Goal: Information Seeking & Learning: Learn about a topic

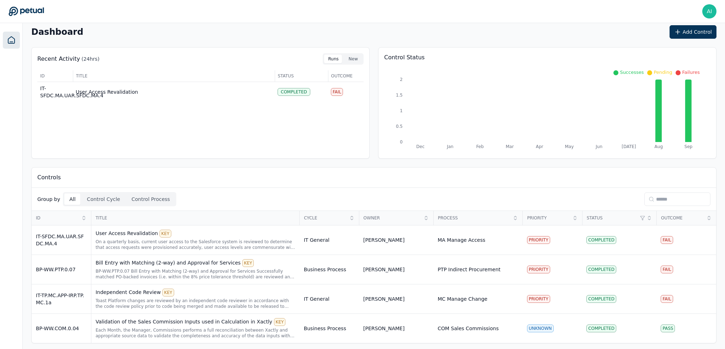
scroll to position [8, 0]
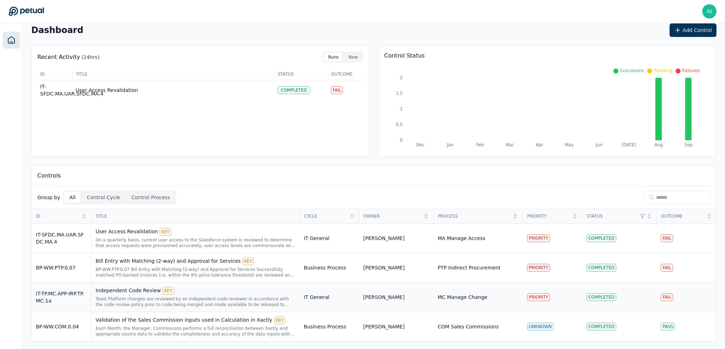
click at [57, 290] on div "IT-TP.MC.APP-IRP.TP.MC.1a" at bounding box center [61, 297] width 51 height 14
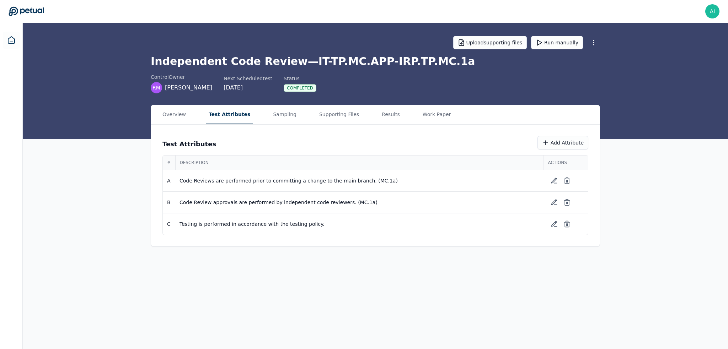
click at [219, 115] on button "Test Attributes" at bounding box center [230, 114] width 48 height 19
click at [272, 116] on button "Sampling" at bounding box center [284, 114] width 29 height 19
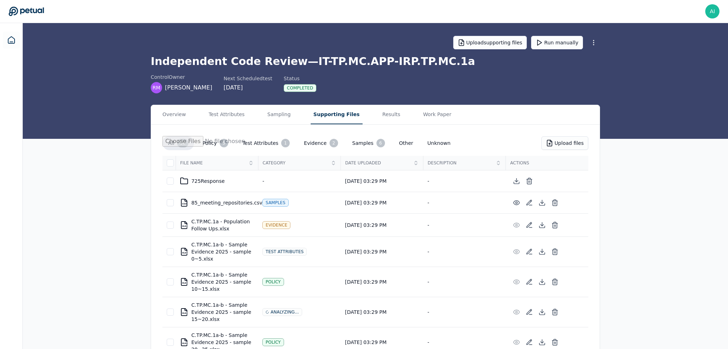
click at [331, 117] on button "Supporting Files" at bounding box center [337, 114] width 52 height 19
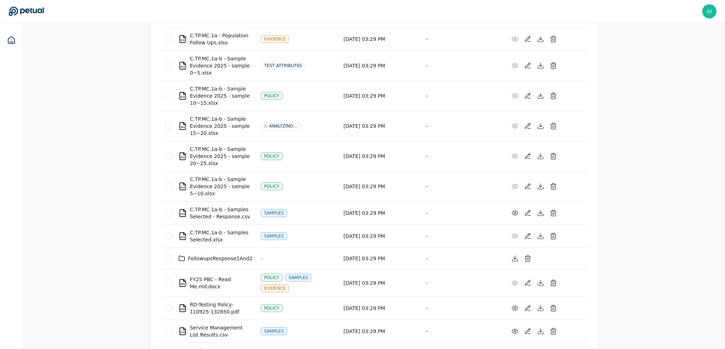
scroll to position [199, 0]
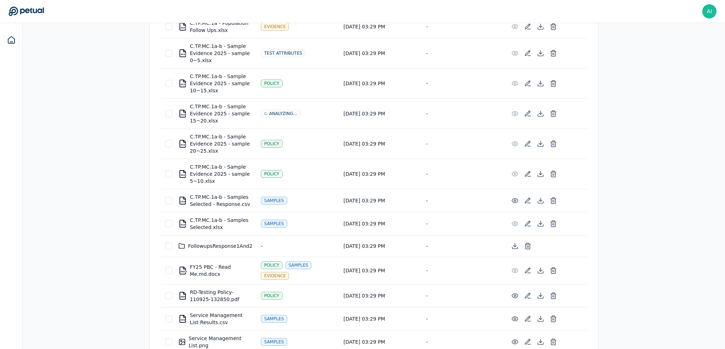
click at [200, 220] on div "XLSX C.TP.MC.1a-b - Samples Selected.xlsx" at bounding box center [215, 224] width 74 height 14
click at [182, 222] on icon at bounding box center [182, 224] width 9 height 9
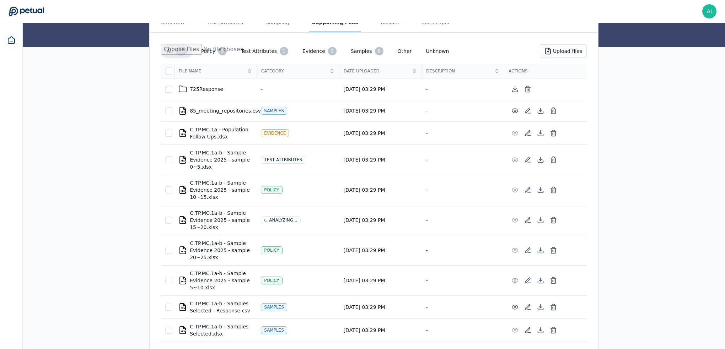
scroll to position [234, 0]
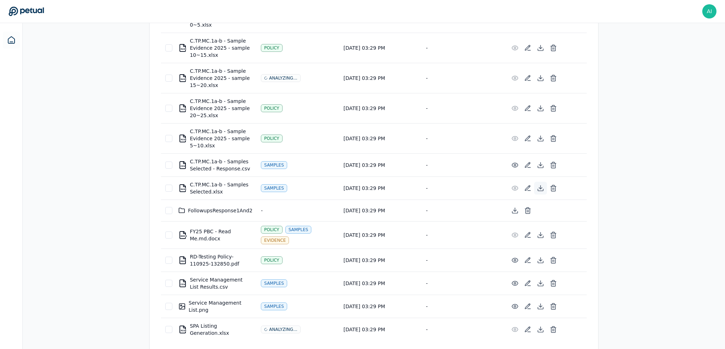
click at [541, 189] on icon at bounding box center [540, 190] width 5 height 2
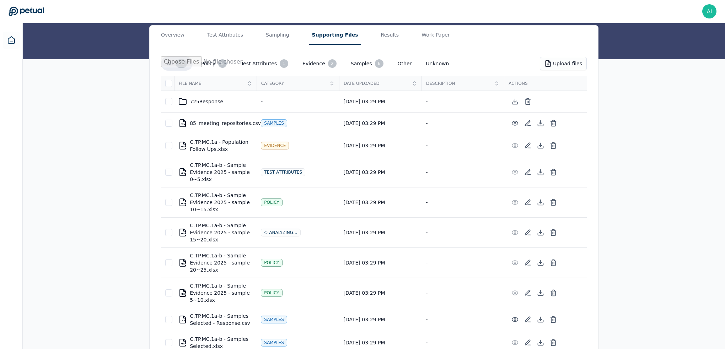
scroll to position [21, 0]
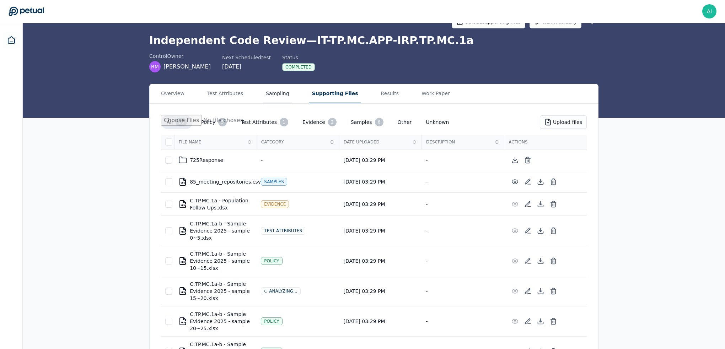
click at [268, 97] on main "Upload supporting files Run manually Independent Code Review — IT-TP.MC.APP-IRP…" at bounding box center [374, 284] width 702 height 564
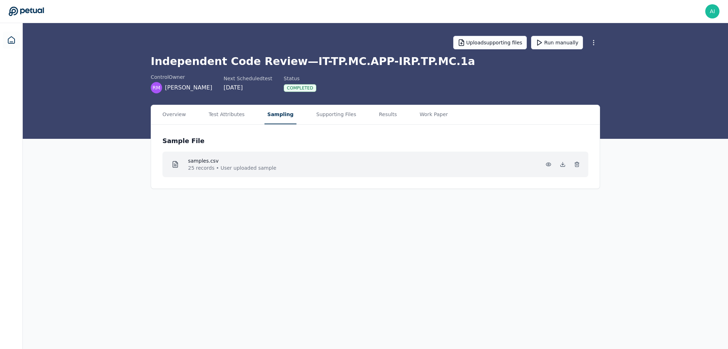
click at [212, 162] on h4 "samples.csv" at bounding box center [232, 160] width 88 height 7
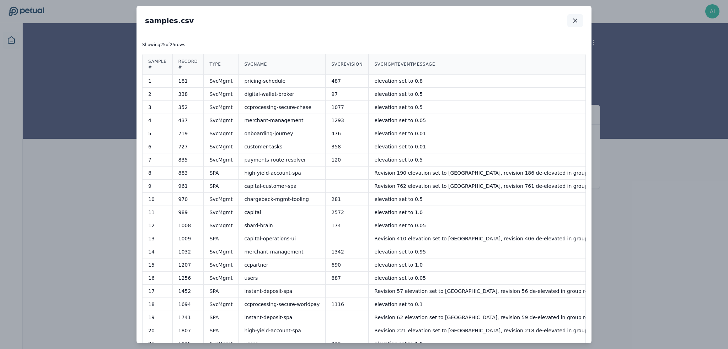
click at [577, 19] on icon "button" at bounding box center [575, 20] width 7 height 7
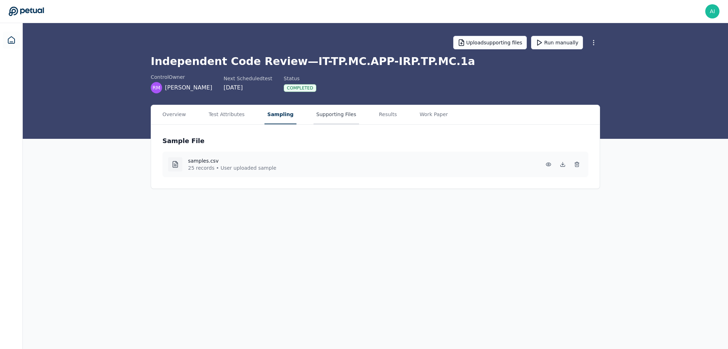
click at [332, 116] on button "Supporting Files" at bounding box center [335, 114] width 45 height 19
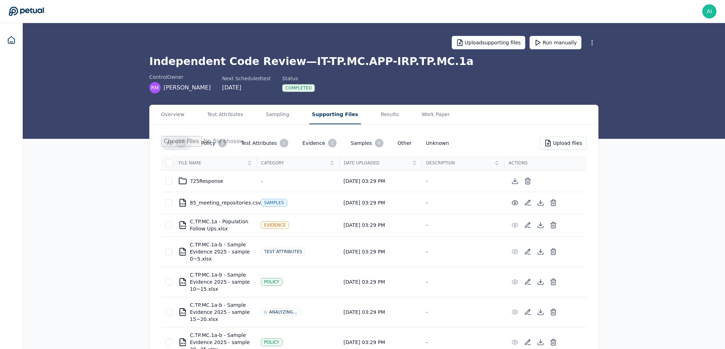
click at [89, 189] on div "Overview Test Attributes Sampling Supporting Files Results Work Paper All 16 Po…" at bounding box center [374, 346] width 702 height 482
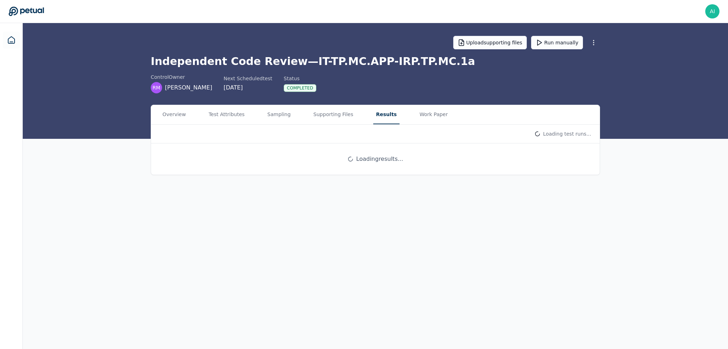
click at [374, 119] on button "Results" at bounding box center [386, 114] width 26 height 19
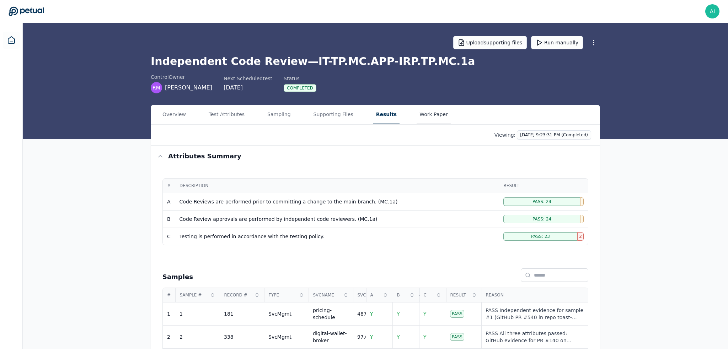
click at [417, 116] on button "Work Paper" at bounding box center [434, 114] width 34 height 19
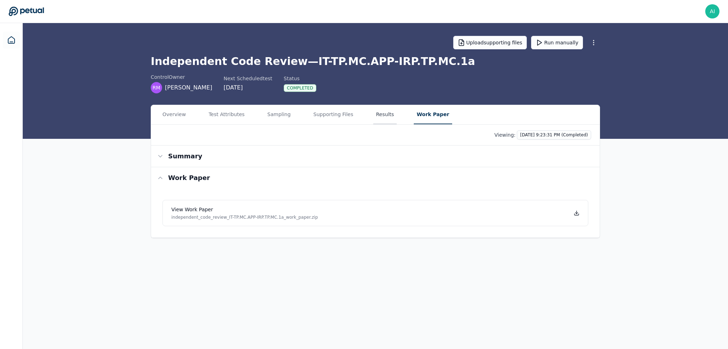
click at [373, 115] on button "Results" at bounding box center [385, 114] width 24 height 19
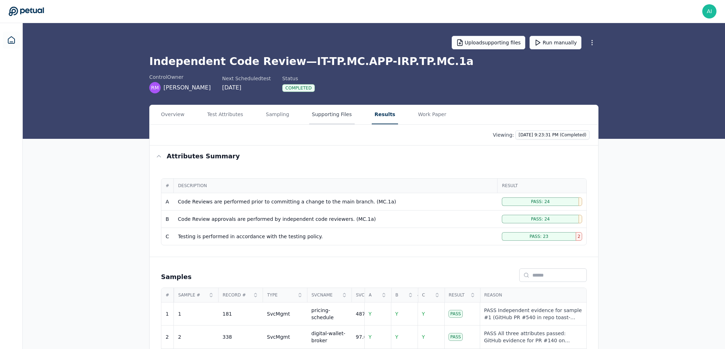
click at [330, 118] on button "Supporting Files" at bounding box center [331, 114] width 45 height 19
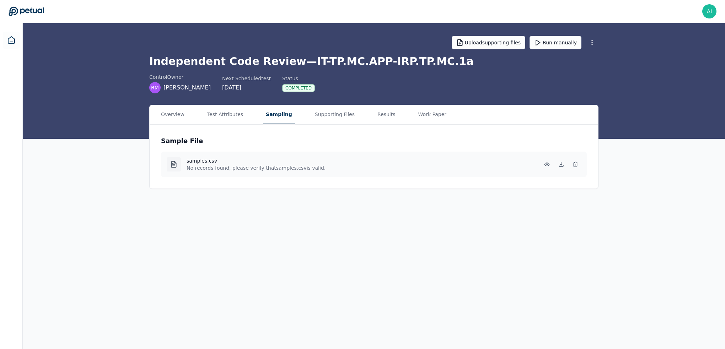
click at [269, 118] on button "Sampling" at bounding box center [279, 114] width 32 height 19
click at [301, 156] on div "samples.csv 25 records • User uploaded sample" at bounding box center [375, 165] width 426 height 26
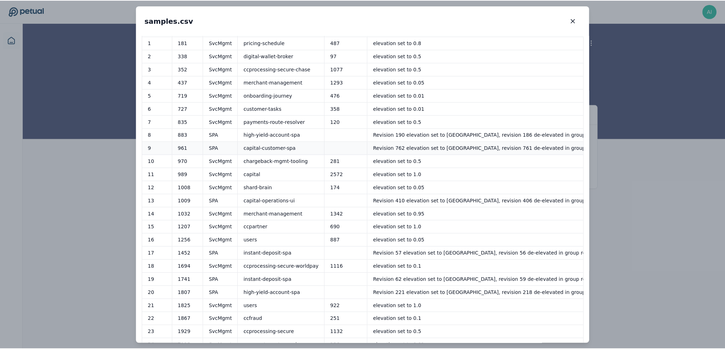
scroll to position [72, 0]
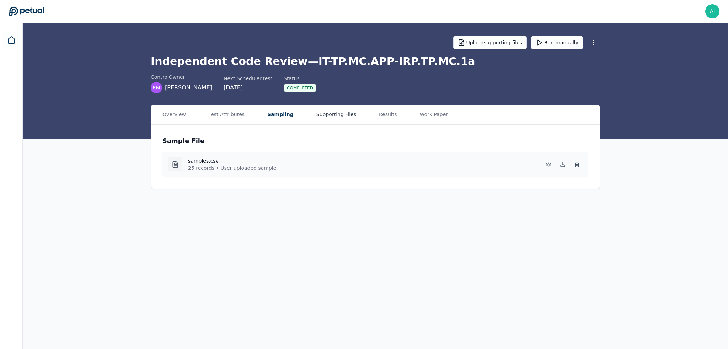
click at [319, 118] on button "Supporting Files" at bounding box center [335, 114] width 45 height 19
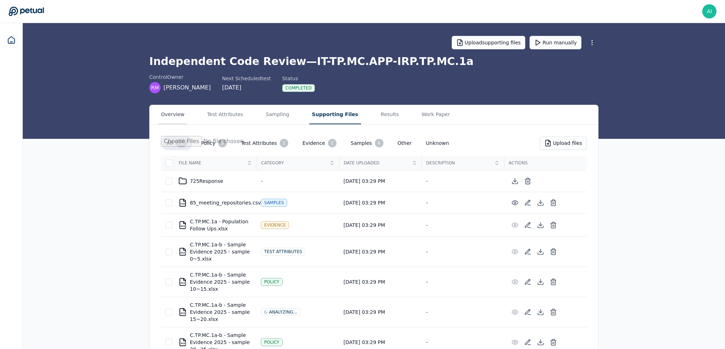
click at [163, 119] on button "Overview" at bounding box center [172, 114] width 29 height 19
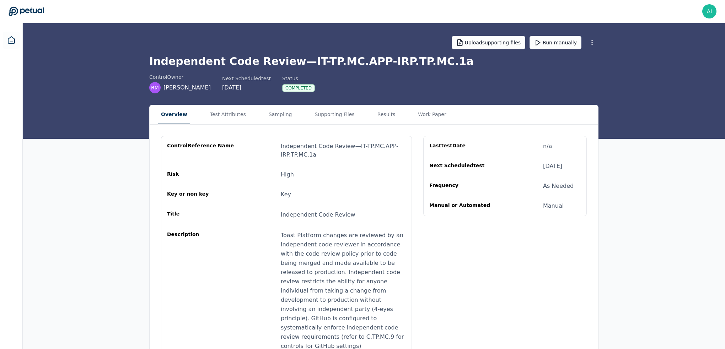
scroll to position [48, 0]
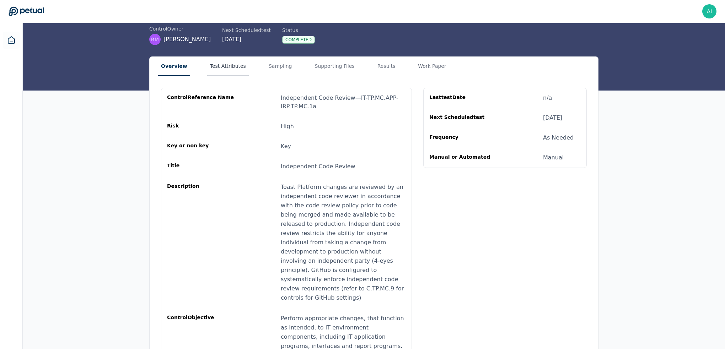
click at [228, 68] on main "Upload supporting files Run manually Independent Code Review — IT-TP.MC.APP-IRP…" at bounding box center [374, 172] width 702 height 394
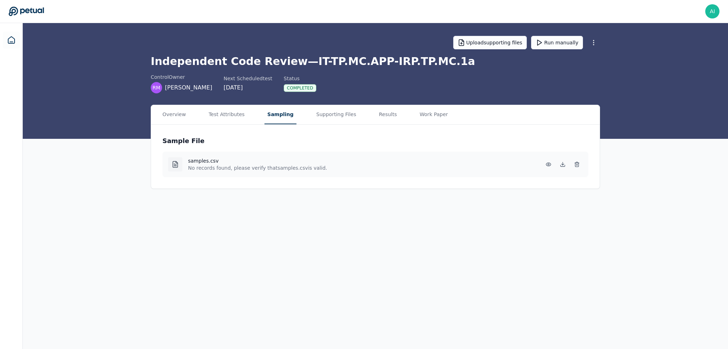
click at [277, 108] on button "Sampling" at bounding box center [280, 114] width 32 height 19
click at [318, 113] on button "Supporting Files" at bounding box center [335, 114] width 45 height 19
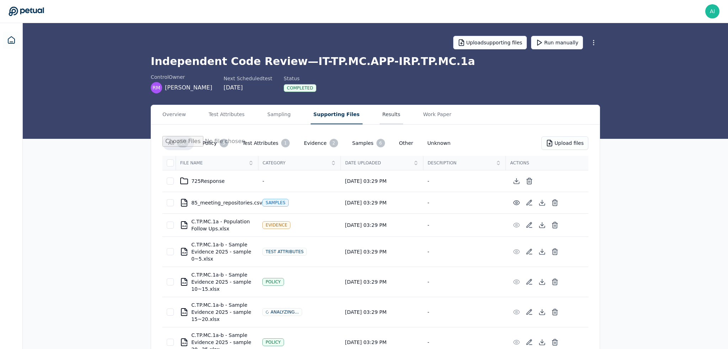
click at [380, 117] on button "Results" at bounding box center [392, 114] width 24 height 19
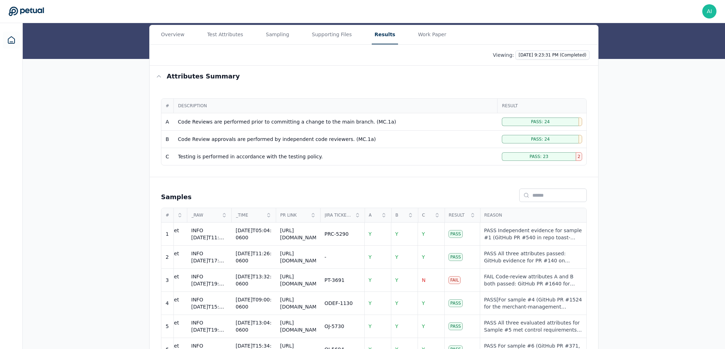
scroll to position [44, 0]
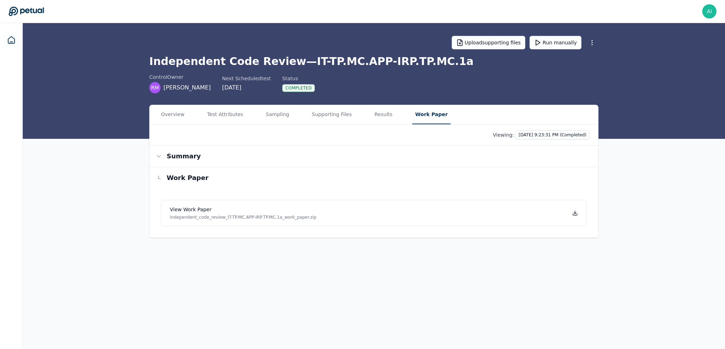
click at [414, 71] on main "Upload supporting files Run manually Independent Code Review — IT-TP.MC.APP-IRP…" at bounding box center [374, 186] width 702 height 326
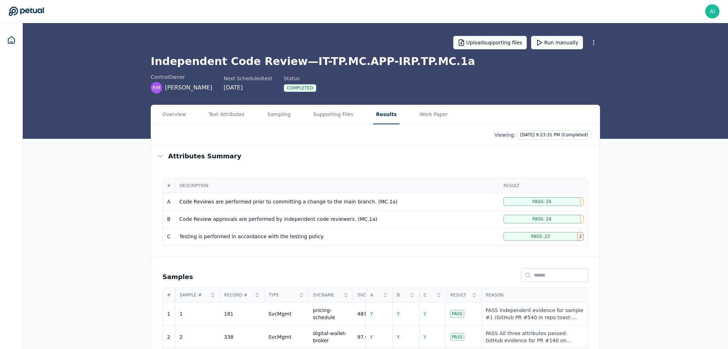
click at [373, 112] on button "Results" at bounding box center [386, 114] width 26 height 19
click at [281, 115] on button "Sampling" at bounding box center [277, 114] width 29 height 19
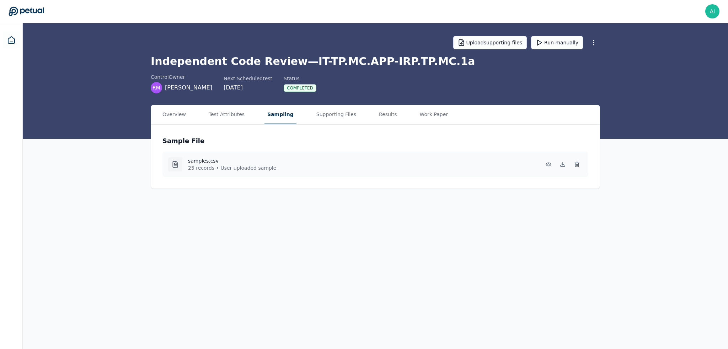
click at [405, 251] on main "Upload supporting files Run manually Independent Code Review — IT-TP.MC.APP-IRP…" at bounding box center [375, 186] width 705 height 326
click at [123, 216] on main "Upload supporting files Run manually Independent Code Review — IT-TP.MC.APP-IRP…" at bounding box center [375, 186] width 705 height 326
click at [376, 110] on button "Results" at bounding box center [388, 114] width 24 height 19
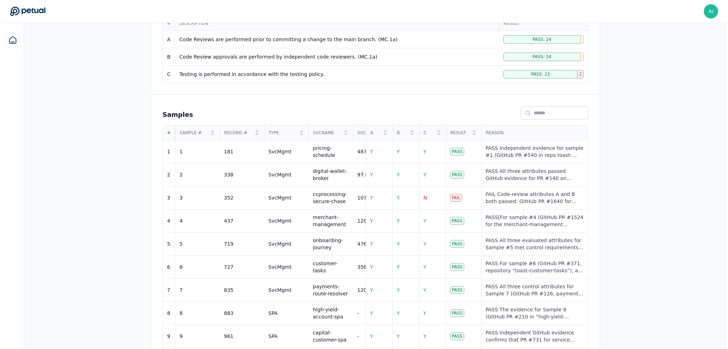
scroll to position [187, 0]
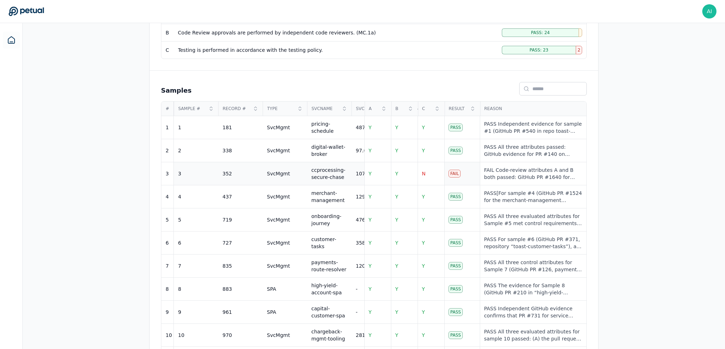
click at [456, 174] on div "Fail" at bounding box center [455, 174] width 12 height 8
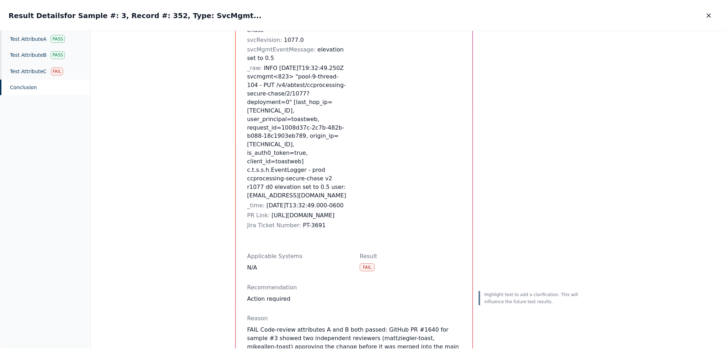
scroll to position [249, 0]
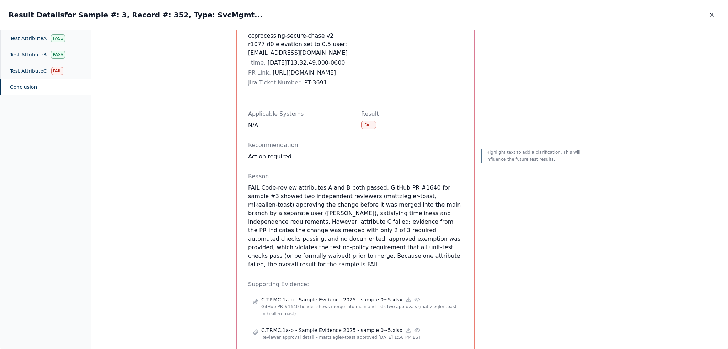
click at [515, 156] on p "Highlight text to add a clarification. This will influence the future test resu…" at bounding box center [534, 156] width 97 height 14
click at [515, 162] on p "Highlight text to add a clarification. This will influence the future test resu…" at bounding box center [534, 156] width 97 height 14
click at [711, 17] on icon "button" at bounding box center [711, 14] width 7 height 7
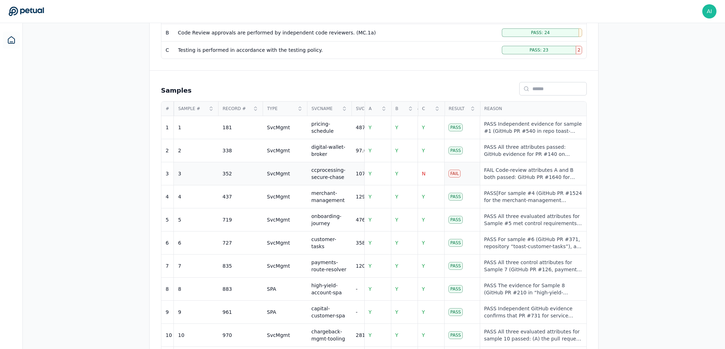
click at [627, 204] on div "Overview Test Attributes Sampling Supporting Files Results Work Paper Viewing: …" at bounding box center [374, 311] width 702 height 787
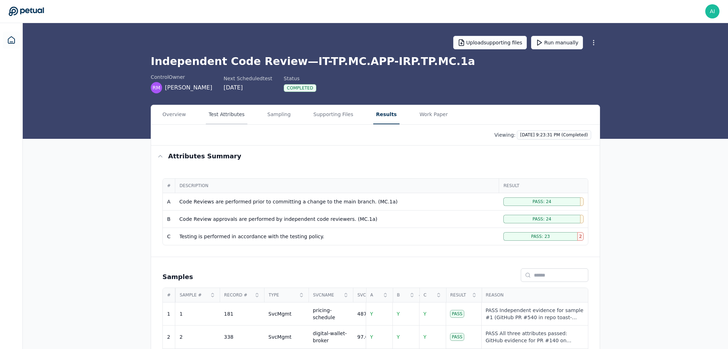
click at [220, 116] on button "Test Attributes" at bounding box center [227, 114] width 42 height 19
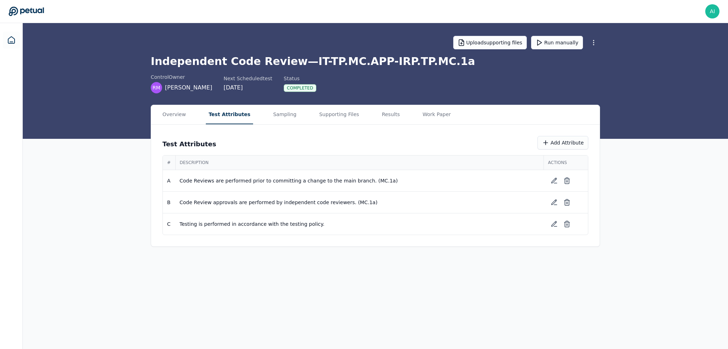
click at [309, 224] on span "Testing is performed in accordance with the testing policy." at bounding box center [359, 224] width 360 height 7
click at [289, 223] on span "Testing is performed in accordance with the testing policy." at bounding box center [359, 224] width 360 height 7
click at [553, 223] on icon at bounding box center [554, 224] width 5 height 5
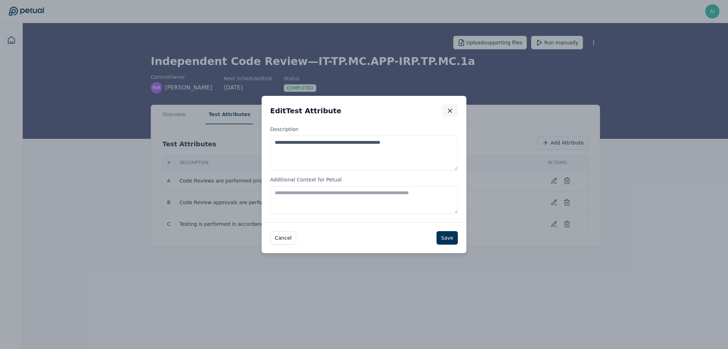
click at [448, 112] on icon "button" at bounding box center [449, 110] width 7 height 7
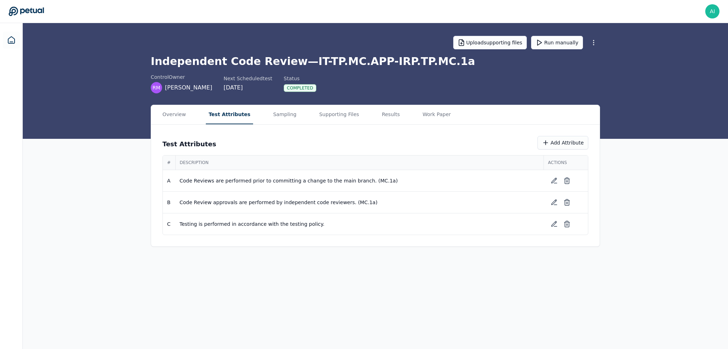
click at [91, 207] on div "Overview Test Attributes Sampling Supporting Files Results Work Paper Test Attr…" at bounding box center [375, 176] width 705 height 142
click at [318, 112] on button "Supporting Files" at bounding box center [337, 114] width 45 height 19
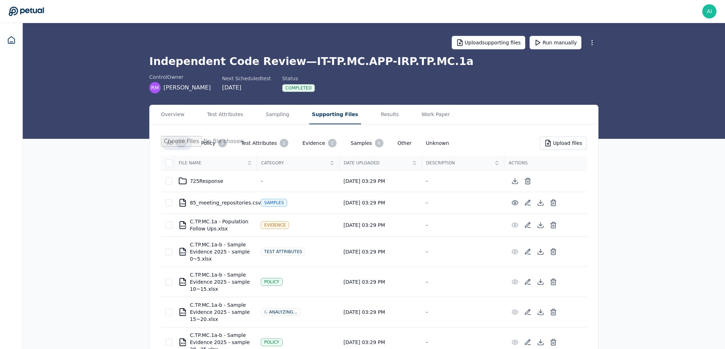
click at [189, 112] on div "Overview Test Attributes Sampling Supporting Files Results Work Paper" at bounding box center [374, 115] width 449 height 20
click at [223, 113] on button "Test Attributes" at bounding box center [225, 114] width 42 height 19
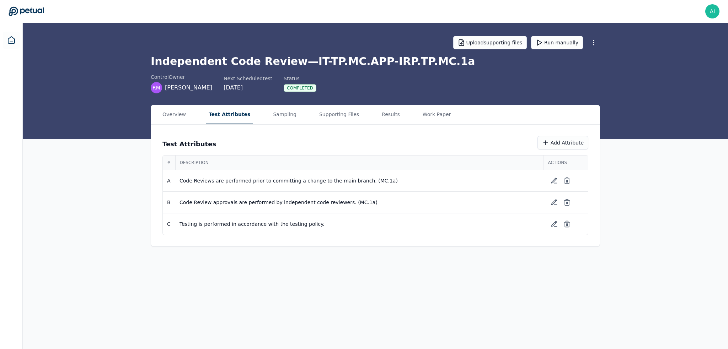
click at [334, 297] on main "Upload supporting files Run manually Independent Code Review — IT-TP.MC.APP-IRP…" at bounding box center [375, 186] width 705 height 326
click at [124, 237] on div "Overview Test Attributes Sampling Supporting Files Results Work Paper Test Attr…" at bounding box center [375, 176] width 705 height 142
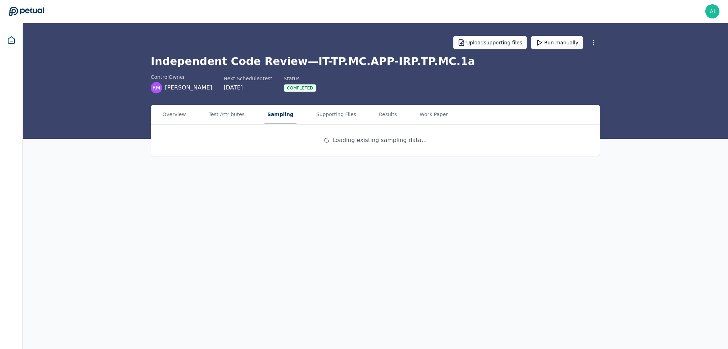
click at [274, 112] on button "Sampling" at bounding box center [280, 114] width 32 height 19
click at [506, 44] on button "Upload supporting files" at bounding box center [490, 43] width 74 height 14
click at [264, 112] on button "Sampling" at bounding box center [280, 114] width 32 height 19
click at [326, 116] on button "Supporting Files" at bounding box center [335, 114] width 45 height 19
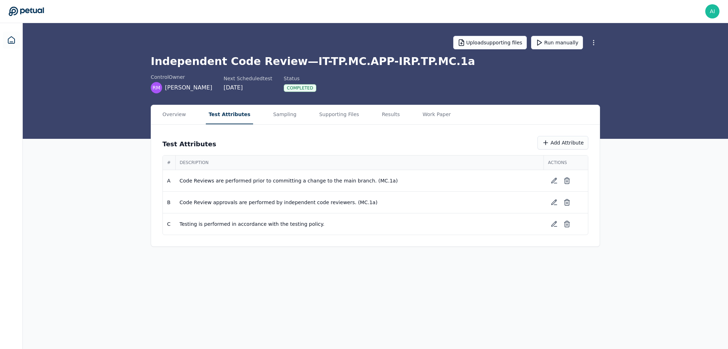
click at [227, 110] on button "Test Attributes" at bounding box center [230, 114] width 48 height 19
click at [270, 116] on button "Sampling" at bounding box center [284, 114] width 29 height 19
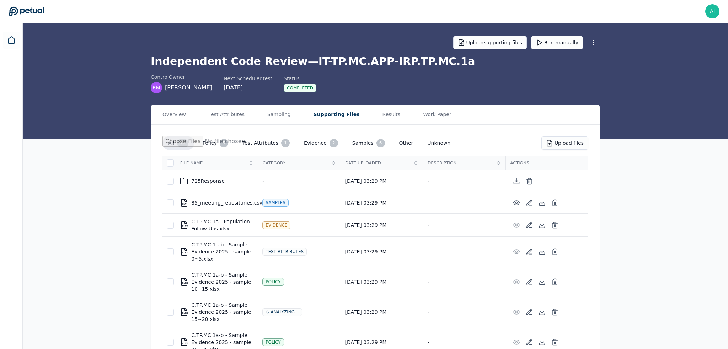
click at [334, 115] on button "Supporting Files" at bounding box center [337, 114] width 52 height 19
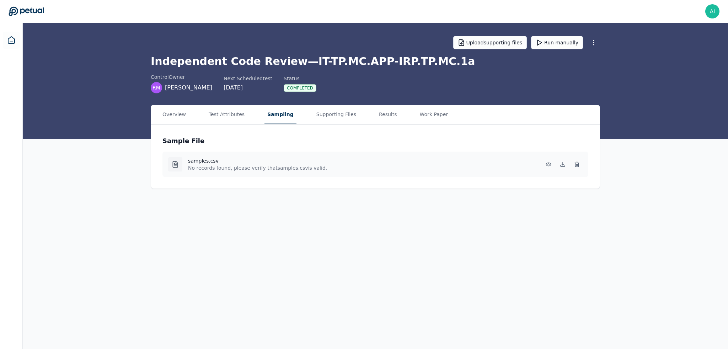
click at [273, 120] on button "Sampling" at bounding box center [280, 114] width 32 height 19
click at [548, 164] on circle at bounding box center [548, 164] width 1 height 1
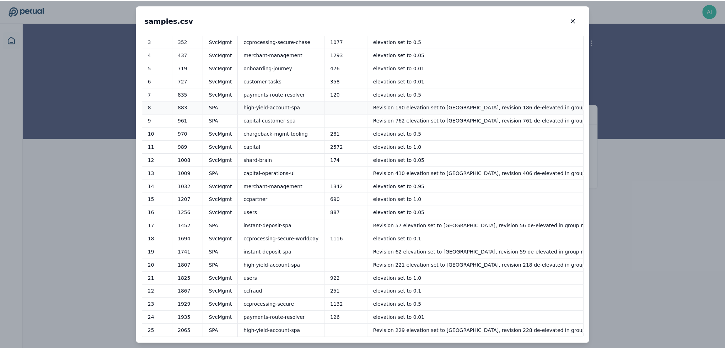
scroll to position [72, 0]
click at [573, 20] on icon "button" at bounding box center [575, 20] width 7 height 7
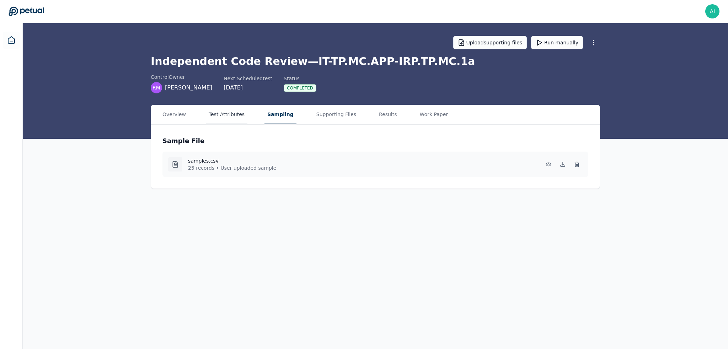
click at [223, 117] on button "Test Attributes" at bounding box center [227, 114] width 42 height 19
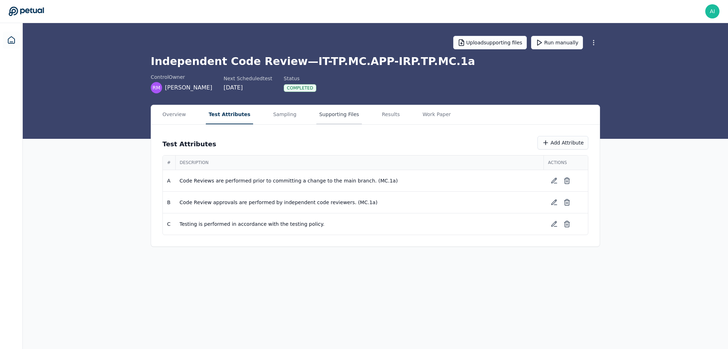
click at [322, 114] on button "Supporting Files" at bounding box center [338, 114] width 45 height 19
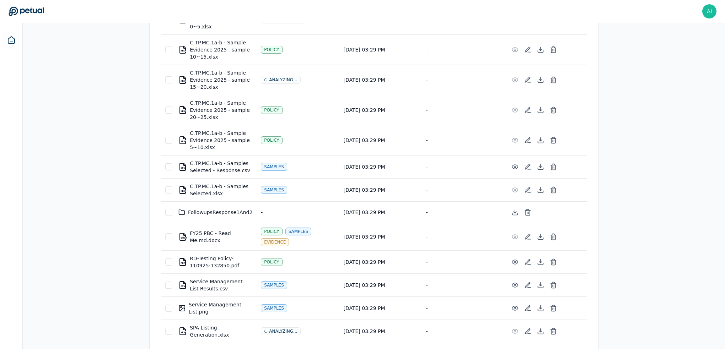
scroll to position [234, 0]
drag, startPoint x: 192, startPoint y: 256, endPoint x: 214, endPoint y: 263, distance: 23.4
click at [214, 263] on div "PDF RD-Testing Policy-110925-132850.pdf" at bounding box center [215, 260] width 74 height 14
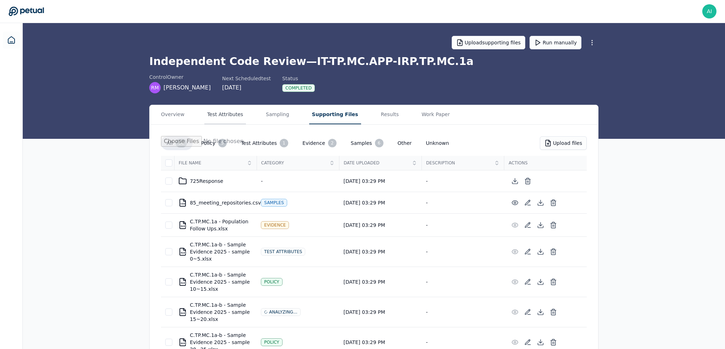
click at [230, 118] on button "Test Attributes" at bounding box center [225, 114] width 42 height 19
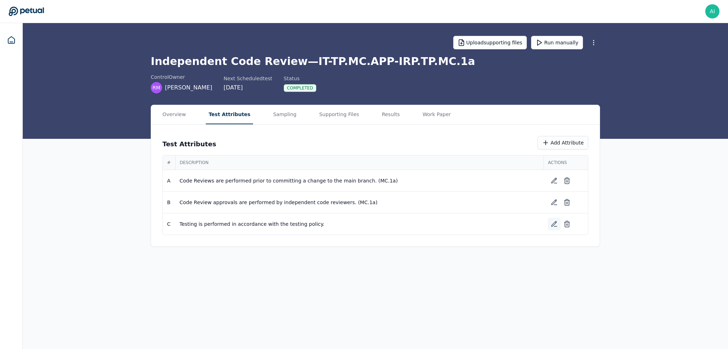
click at [553, 223] on icon at bounding box center [554, 224] width 7 height 7
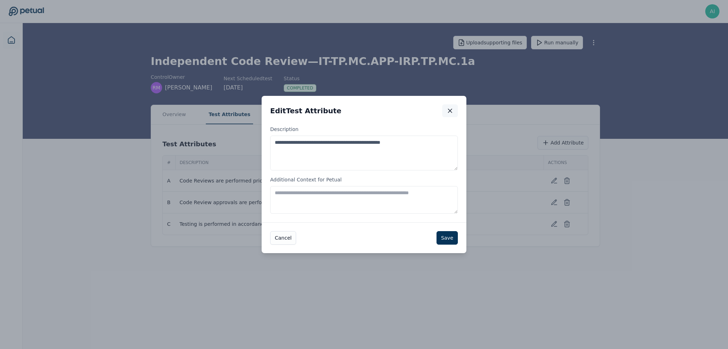
click at [451, 112] on icon "button" at bounding box center [450, 111] width 4 height 4
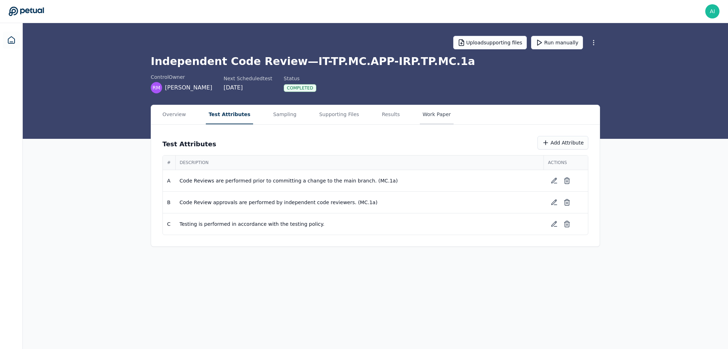
click at [420, 115] on button "Work Paper" at bounding box center [437, 114] width 34 height 19
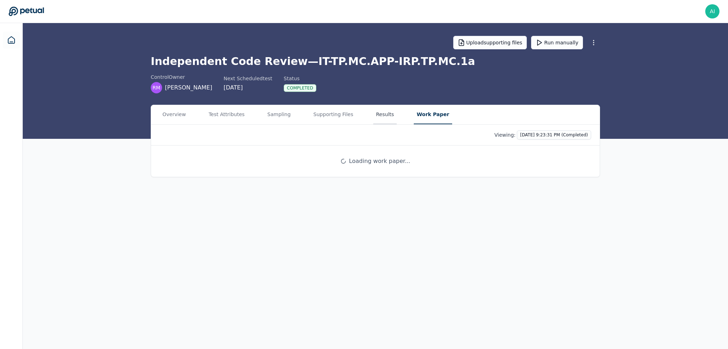
click at [374, 114] on button "Results" at bounding box center [385, 114] width 24 height 19
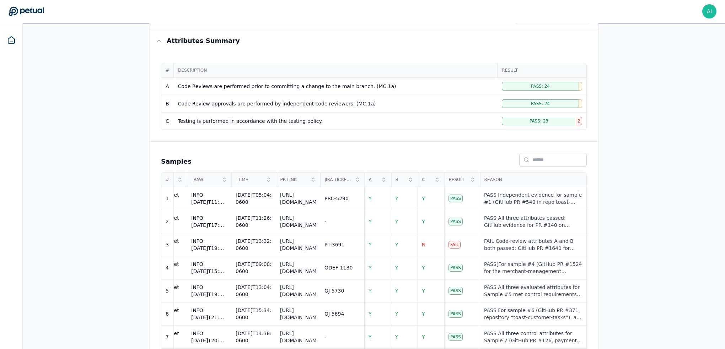
scroll to position [151, 0]
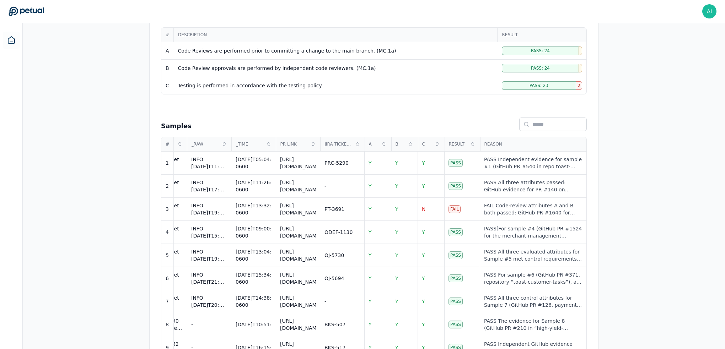
click at [60, 210] on div "Overview Test Attributes Sampling Supporting Files Results Work Paper Viewing: …" at bounding box center [374, 347] width 702 height 787
click at [114, 224] on div "Overview Test Attributes Sampling Supporting Files Results Work Paper Viewing: …" at bounding box center [374, 347] width 702 height 787
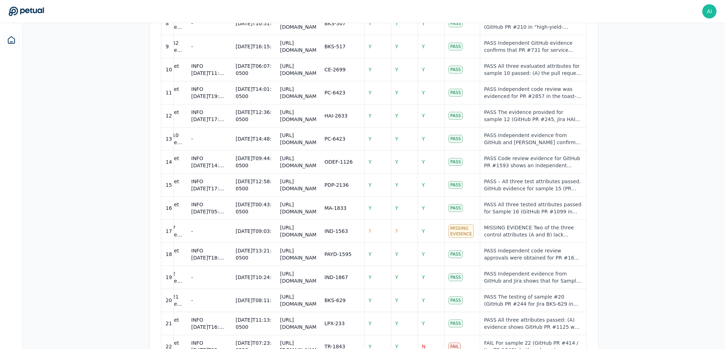
scroll to position [542, 0]
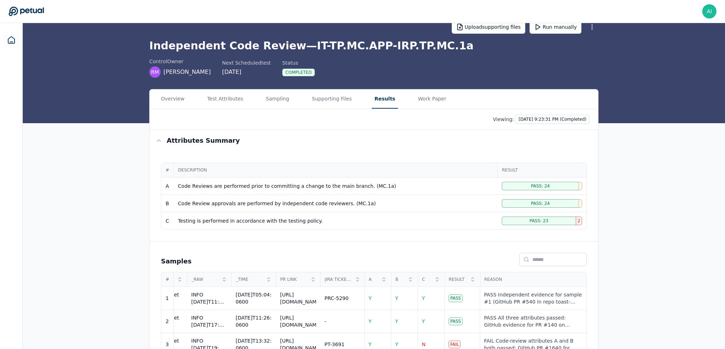
scroll to position [0, 0]
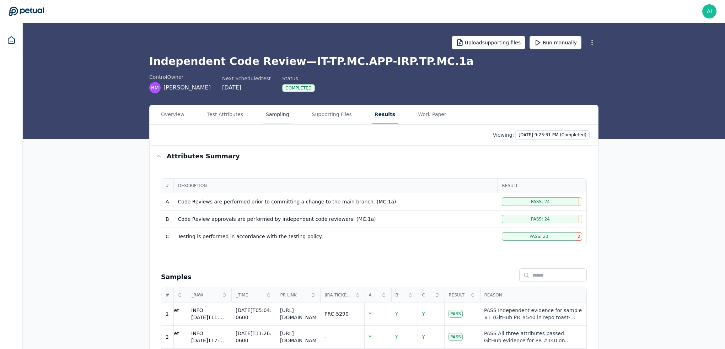
click at [270, 116] on button "Sampling" at bounding box center [277, 114] width 29 height 19
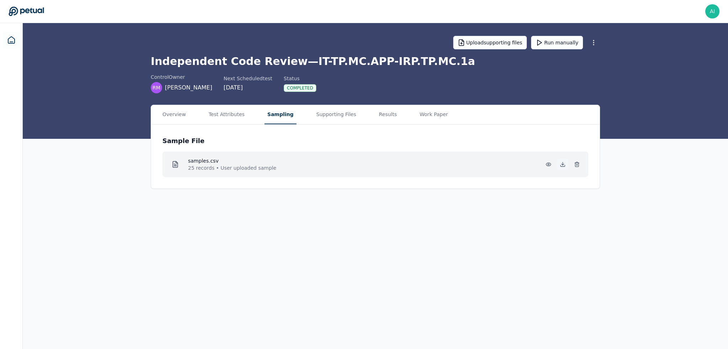
click at [561, 167] on button at bounding box center [562, 164] width 11 height 11
click at [436, 272] on main "Upload supporting files Run manually Independent Code Review — IT-TP.MC.APP-IRP…" at bounding box center [375, 186] width 705 height 326
click at [407, 256] on main "Upload supporting files Run manually Independent Code Review — IT-TP.MC.APP-IRP…" at bounding box center [375, 186] width 705 height 326
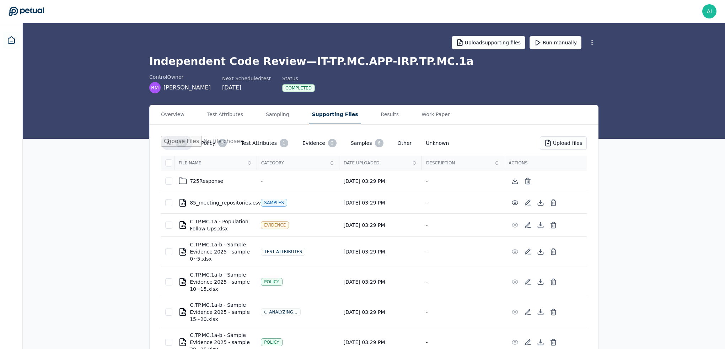
click at [321, 109] on button "Supporting Files" at bounding box center [335, 114] width 52 height 19
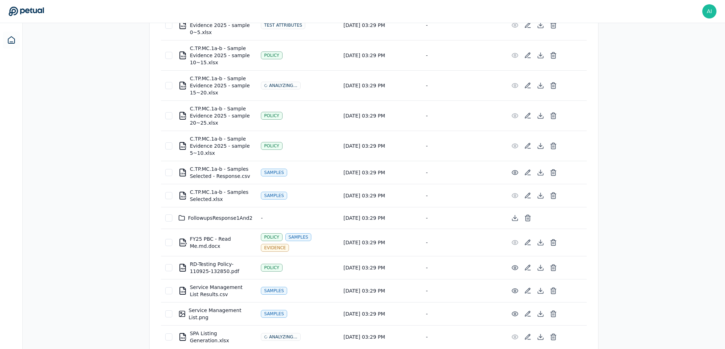
scroll to position [234, 0]
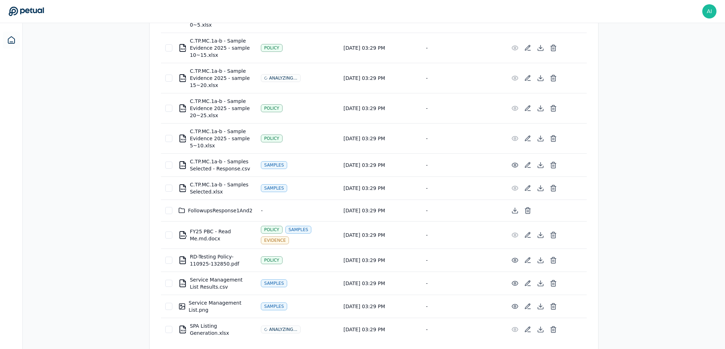
click at [109, 229] on div "Overview Test Attributes Sampling Supporting Files Results Work Paper All 16 Po…" at bounding box center [374, 112] width 702 height 482
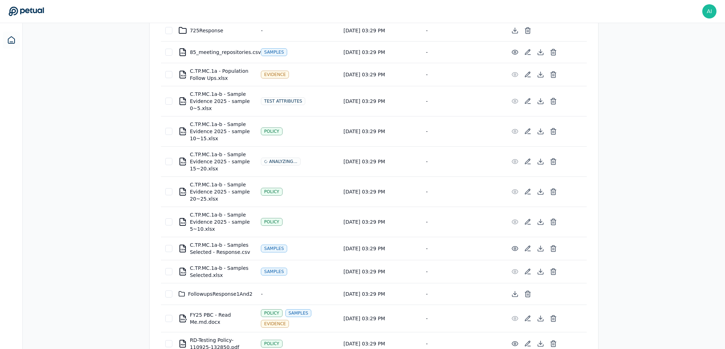
scroll to position [163, 0]
